Goal: Find specific page/section: Find specific page/section

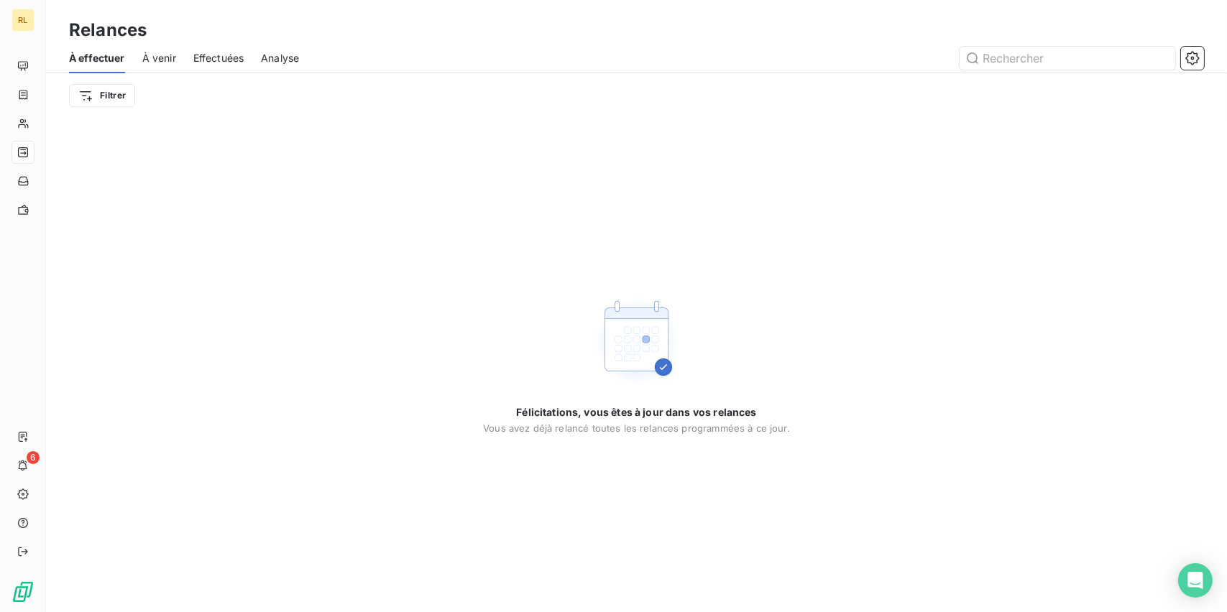
click at [111, 57] on span "À effectuer" at bounding box center [97, 58] width 56 height 14
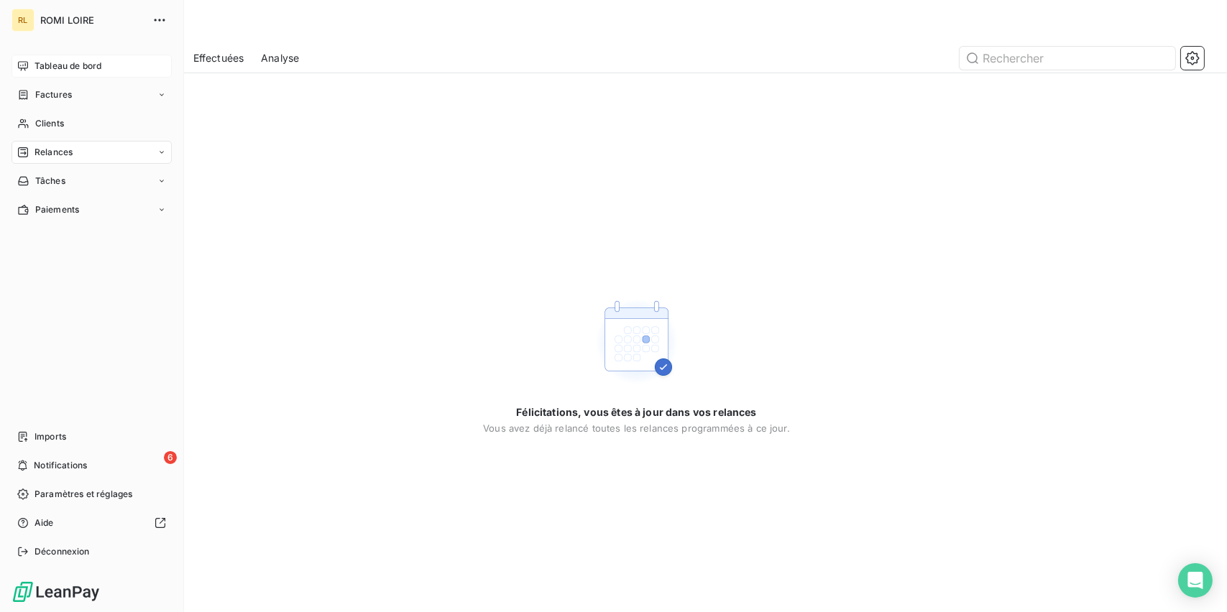
click at [48, 70] on span "Tableau de bord" at bounding box center [67, 66] width 67 height 13
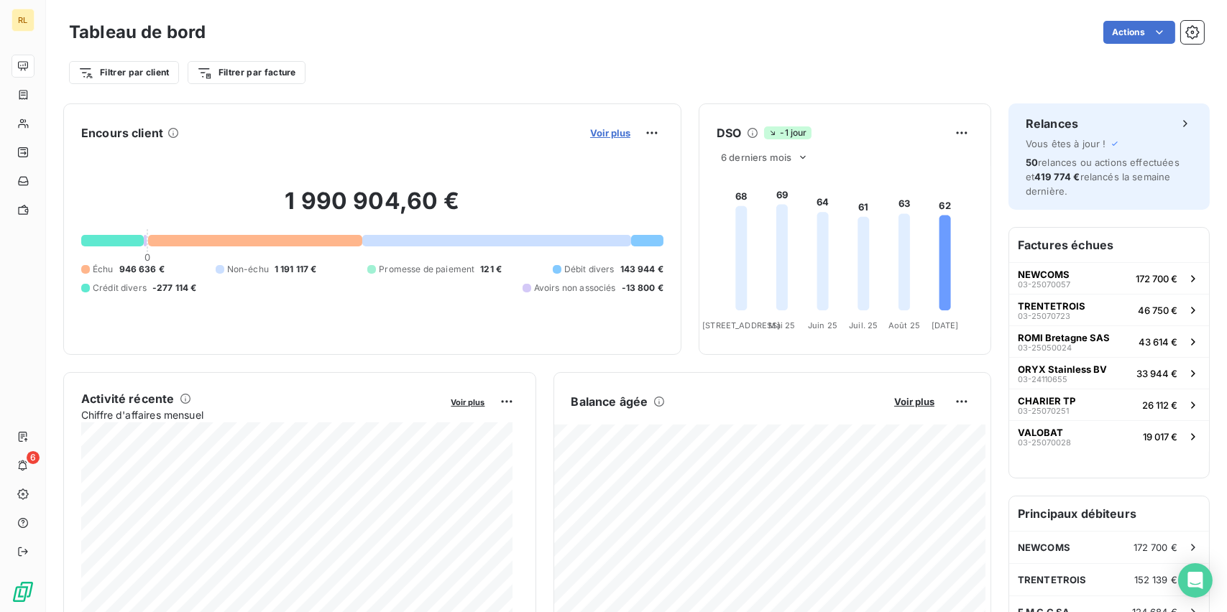
click at [598, 132] on span "Voir plus" at bounding box center [610, 132] width 40 height 11
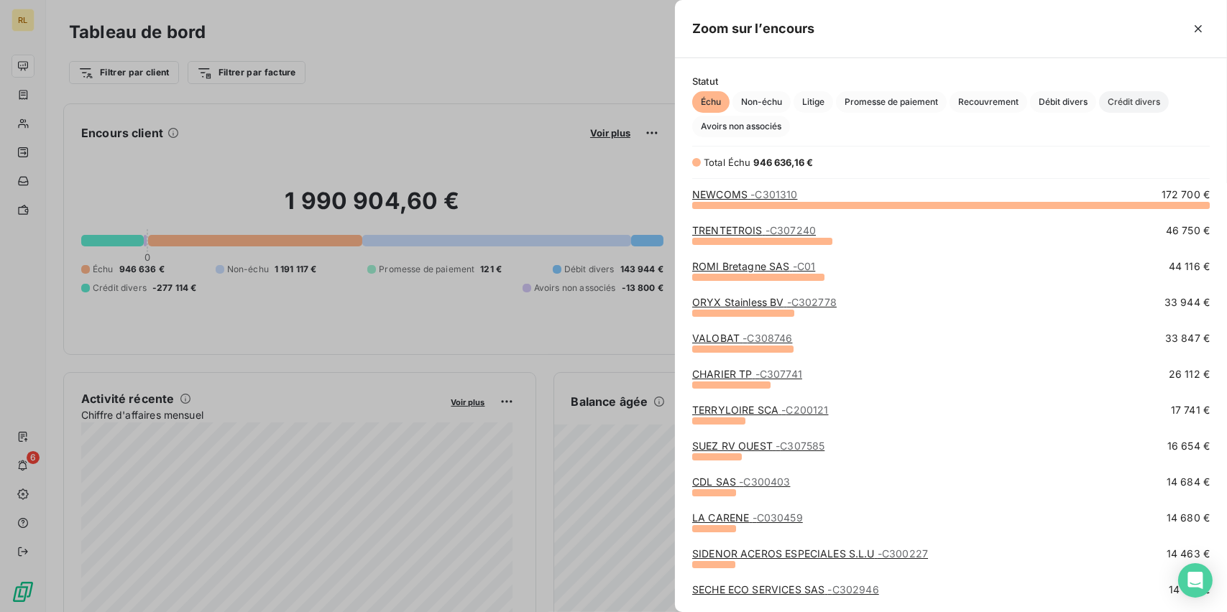
scroll to position [396, 540]
click at [1136, 106] on span "Crédit divers" at bounding box center [1134, 102] width 70 height 22
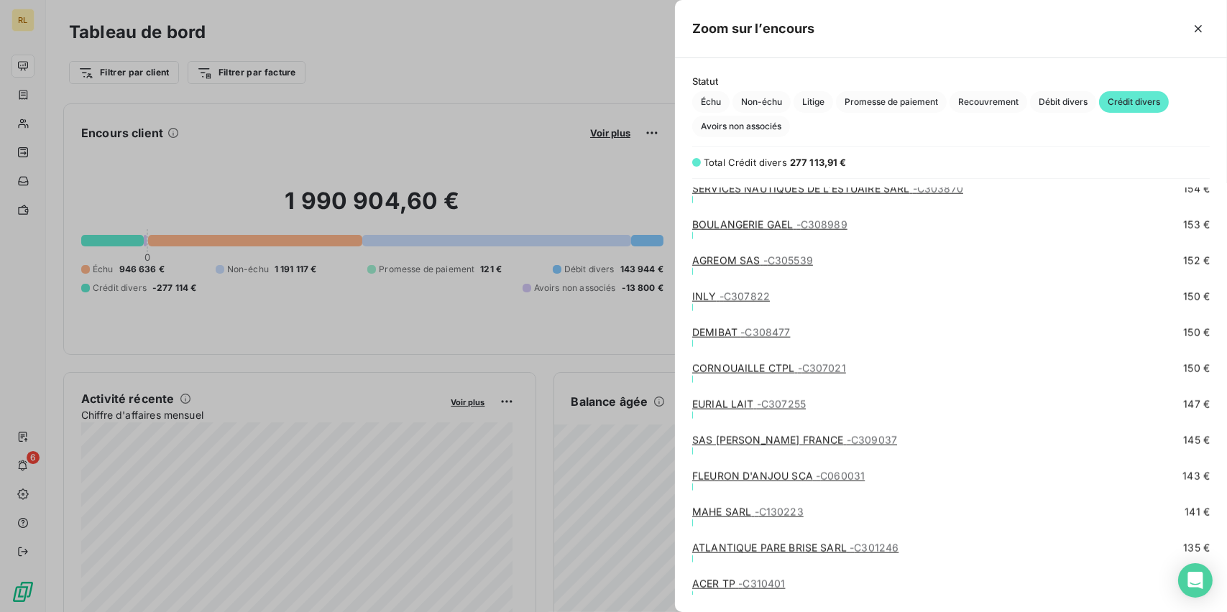
scroll to position [3059, 0]
click at [1087, 101] on span "Débit divers" at bounding box center [1063, 102] width 66 height 22
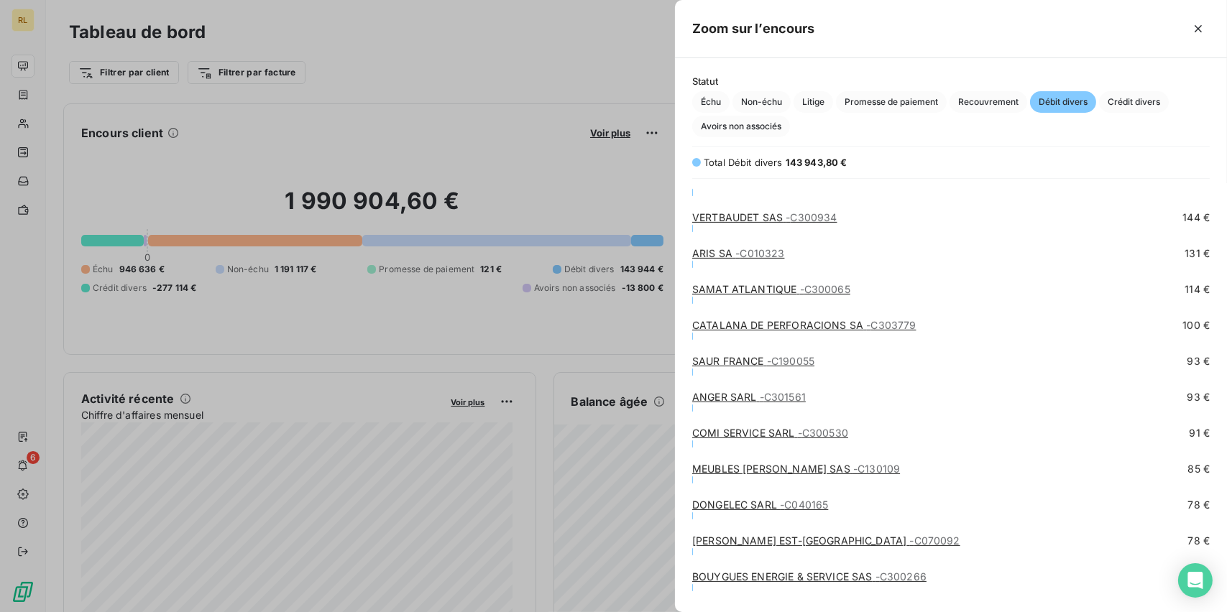
scroll to position [939, 0]
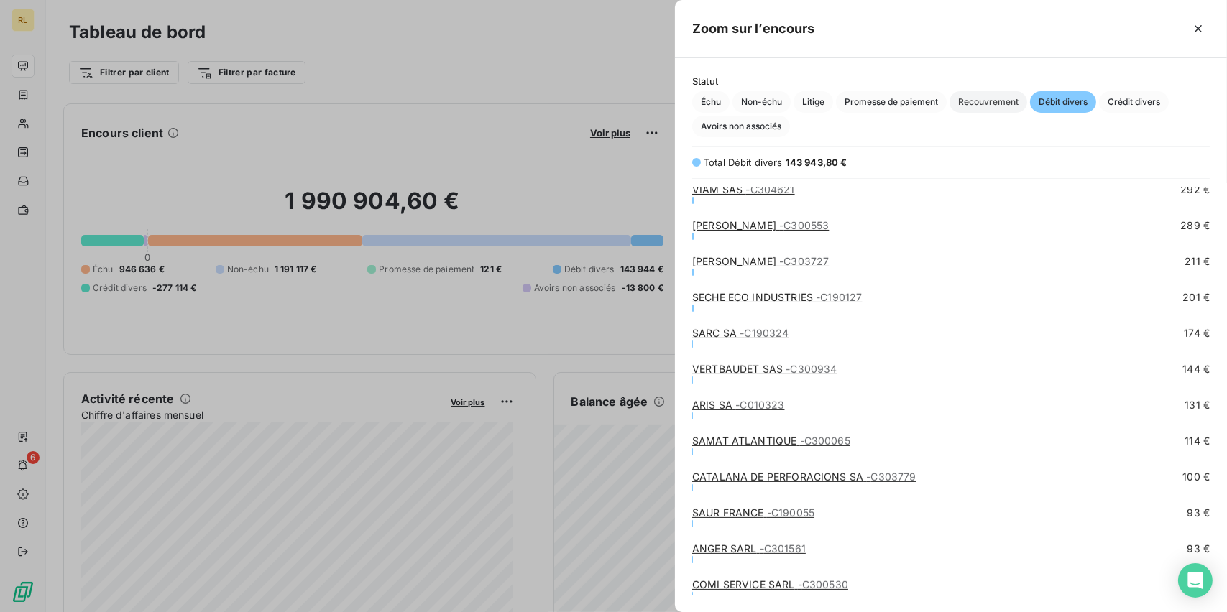
click at [997, 111] on span "Recouvrement" at bounding box center [988, 102] width 78 height 22
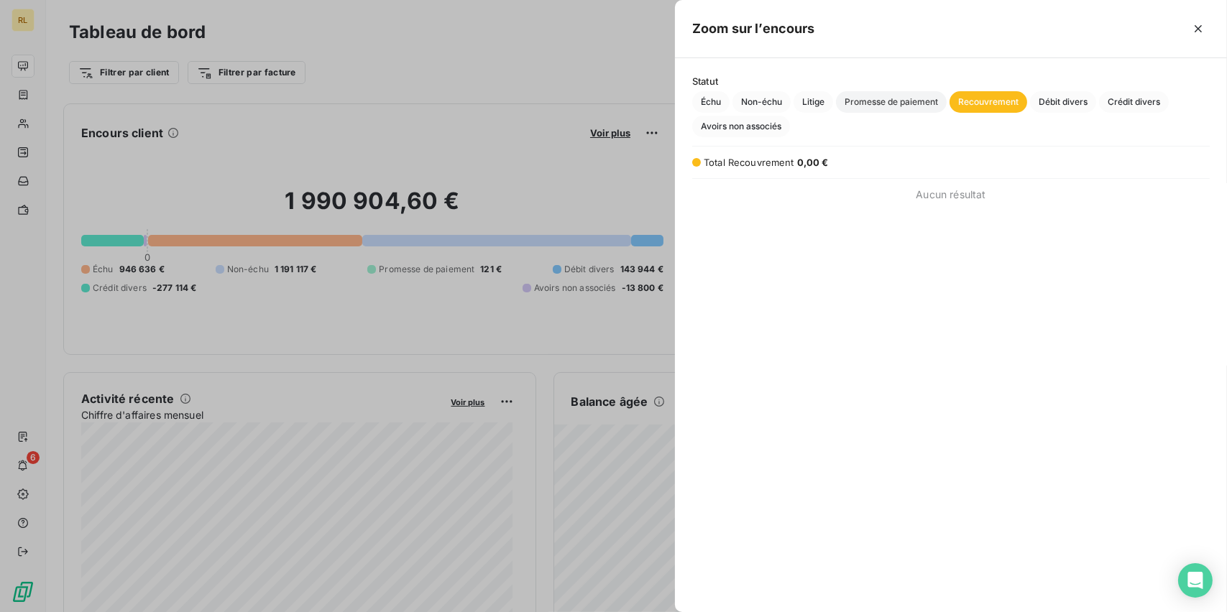
click at [919, 101] on span "Promesse de paiement" at bounding box center [891, 102] width 111 height 22
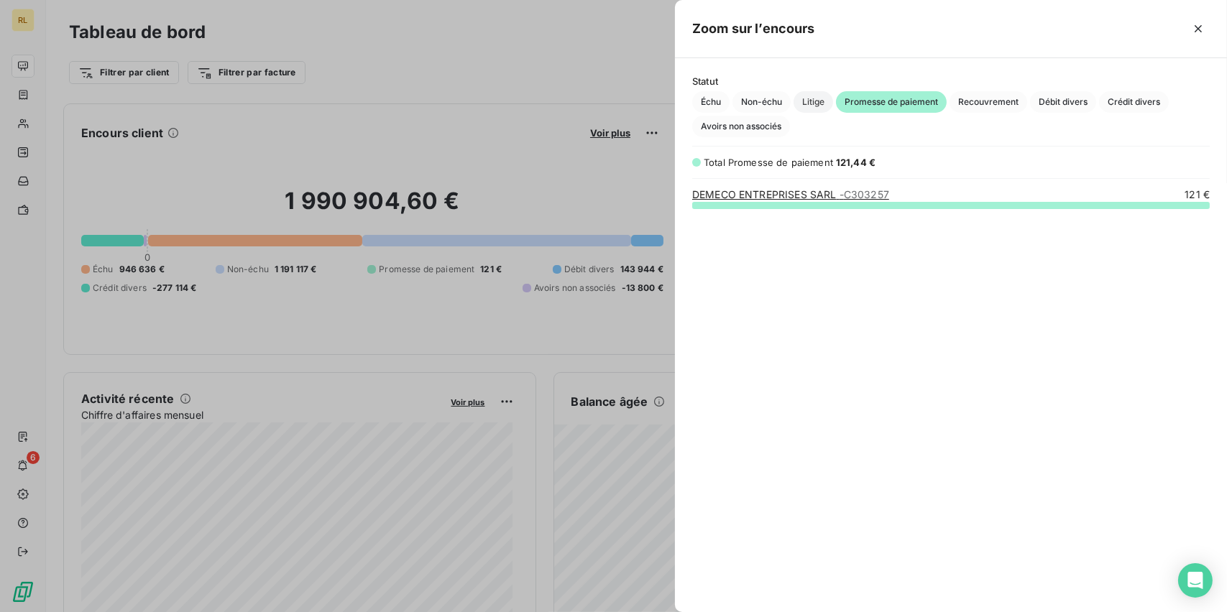
scroll to position [396, 540]
click at [803, 101] on span "Litige" at bounding box center [813, 102] width 40 height 22
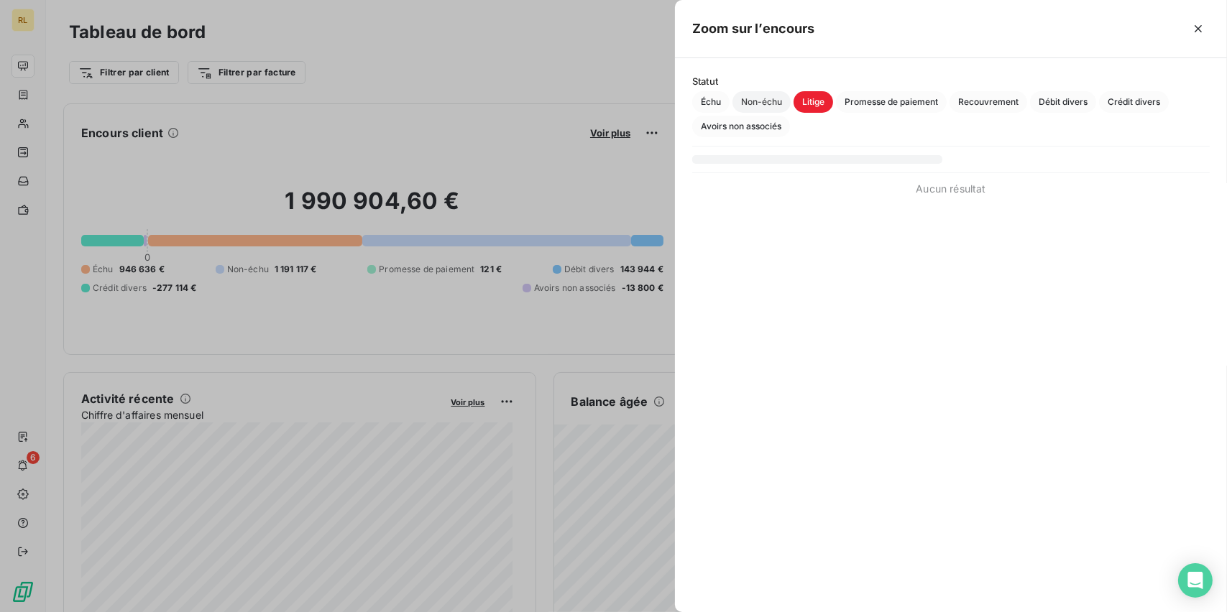
click at [757, 102] on span "Non-échu" at bounding box center [761, 102] width 58 height 22
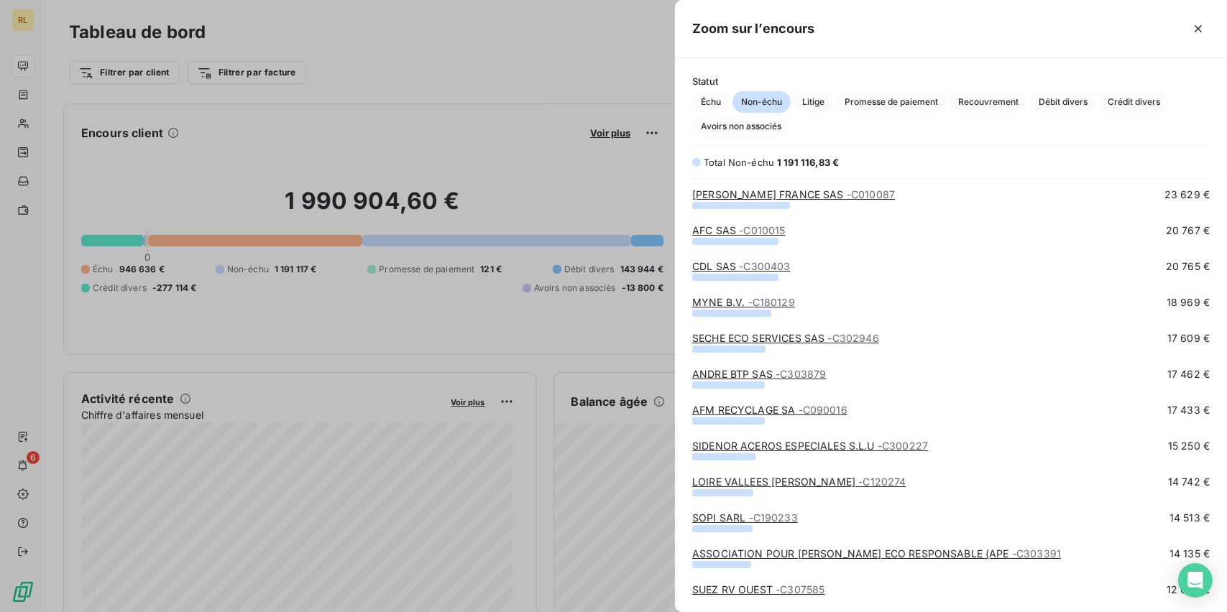
scroll to position [359, 0]
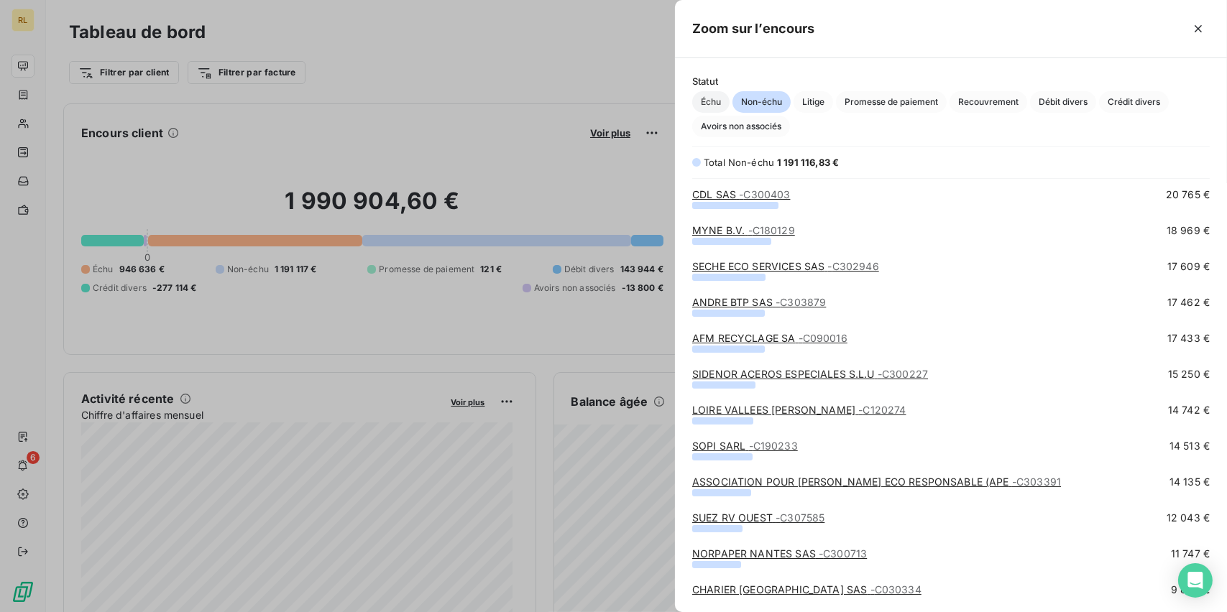
click at [698, 102] on span "Échu" at bounding box center [710, 102] width 37 height 22
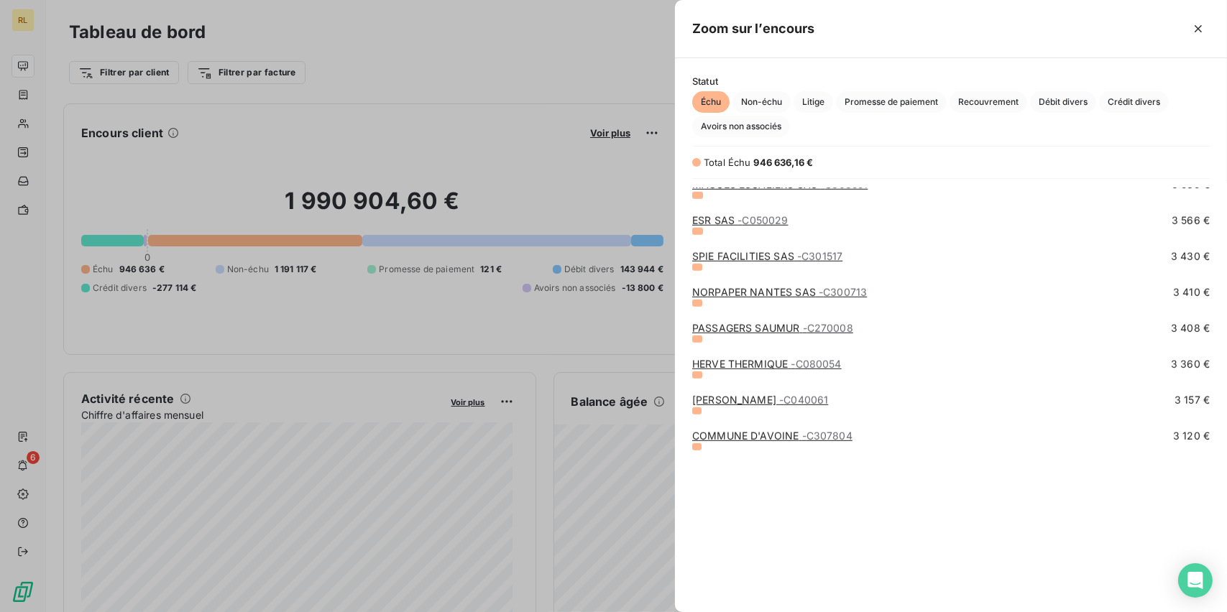
scroll to position [1509, 0]
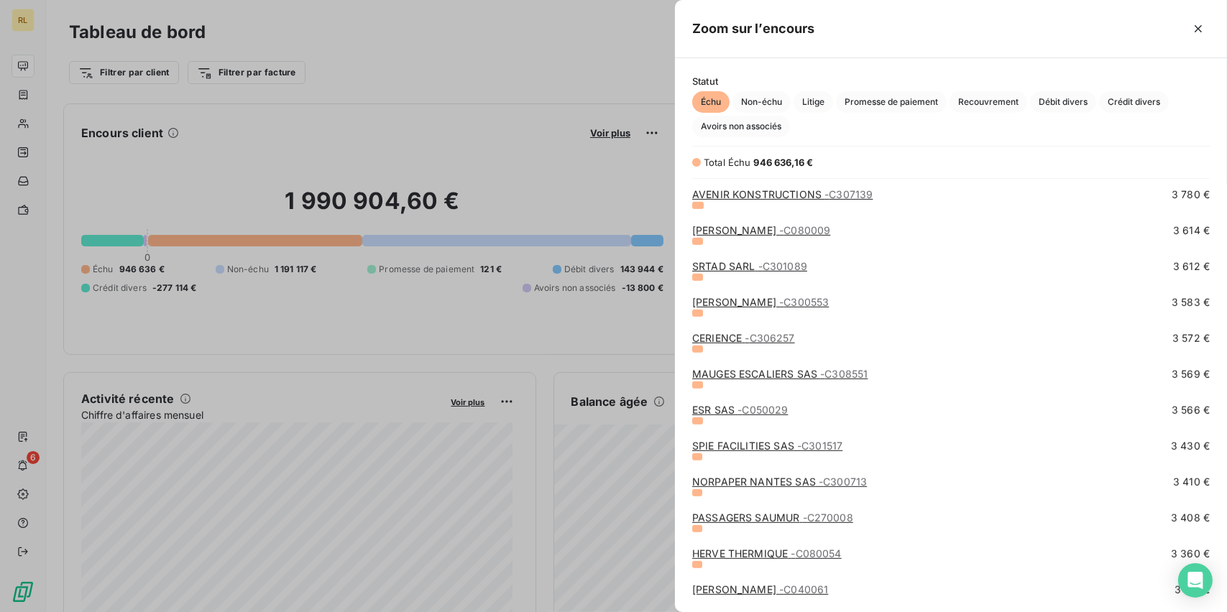
click at [562, 85] on div at bounding box center [613, 306] width 1227 height 612
